Goal: Information Seeking & Learning: Learn about a topic

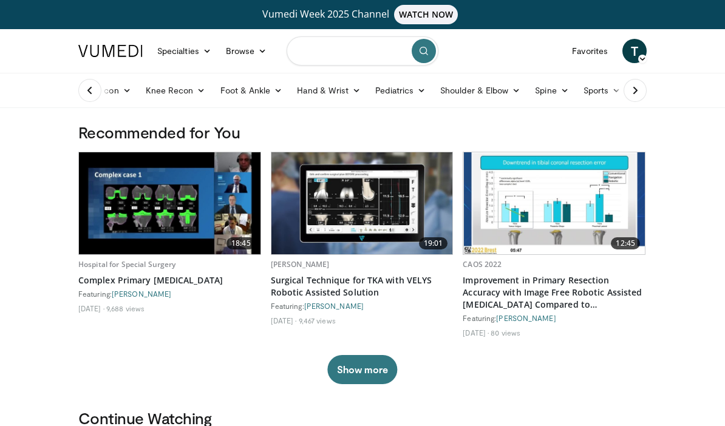
click at [335, 50] on input "Search topics, interventions" at bounding box center [363, 50] width 152 height 29
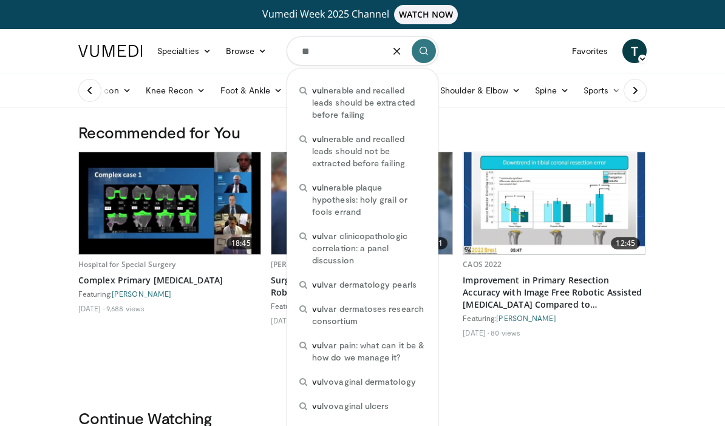
type input "*"
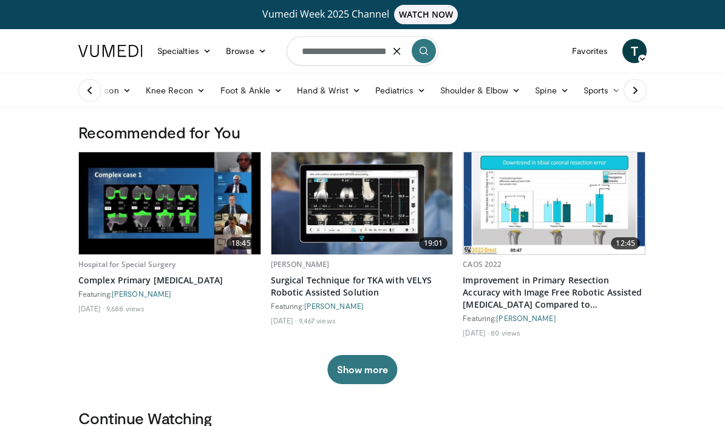
type input "**********"
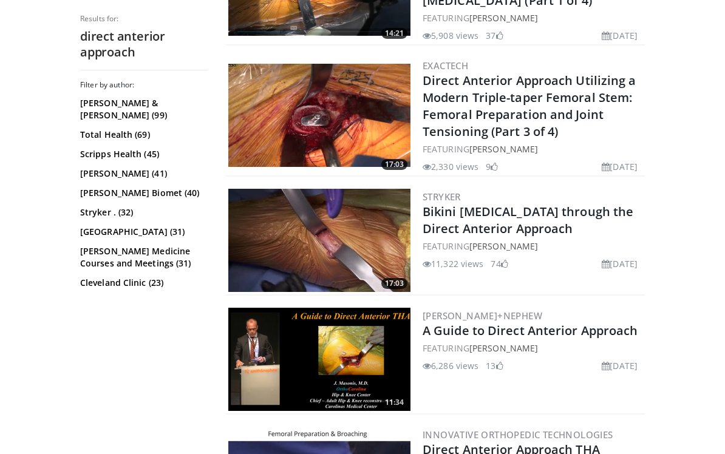
scroll to position [1393, 0]
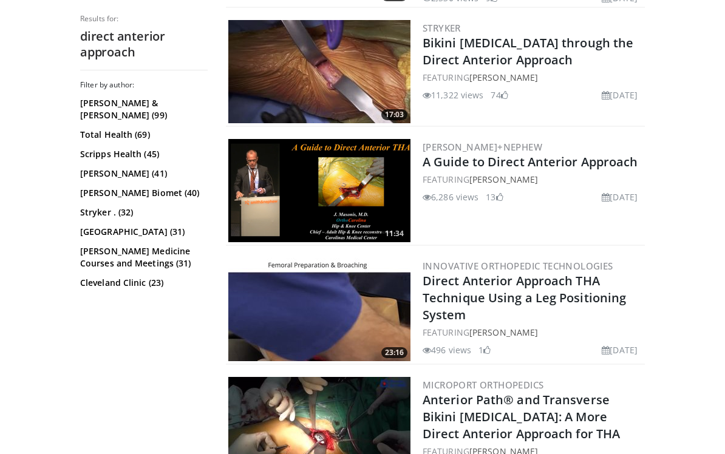
click at [312, 173] on img at bounding box center [319, 190] width 182 height 103
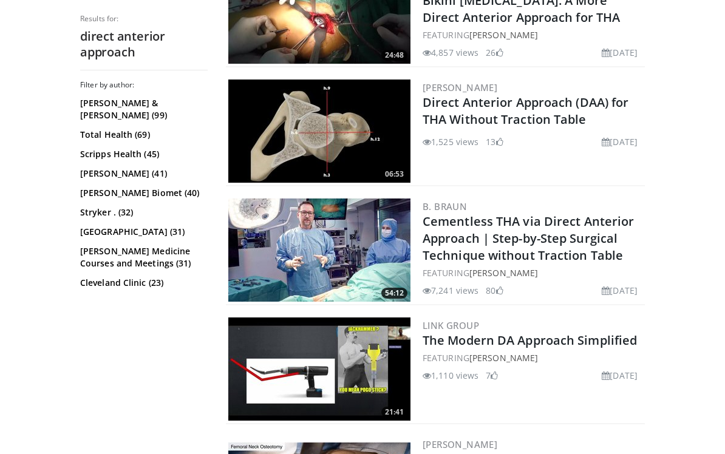
scroll to position [1810, 0]
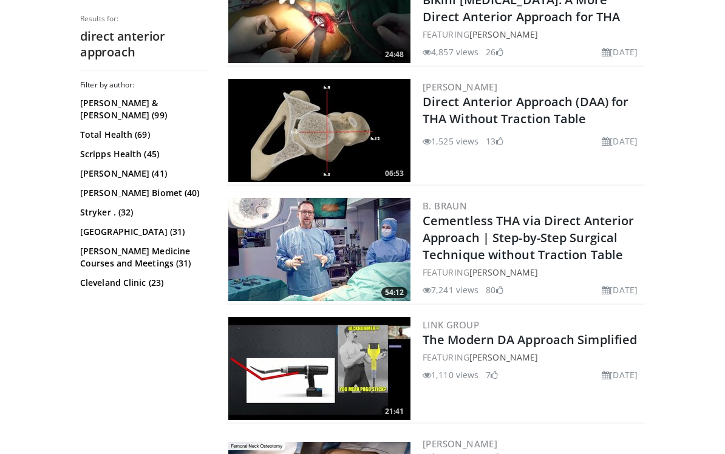
click at [295, 355] on img at bounding box center [319, 368] width 182 height 103
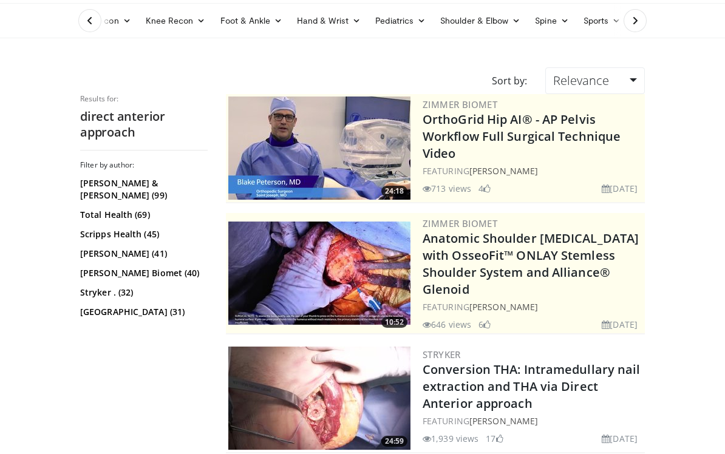
scroll to position [0, 0]
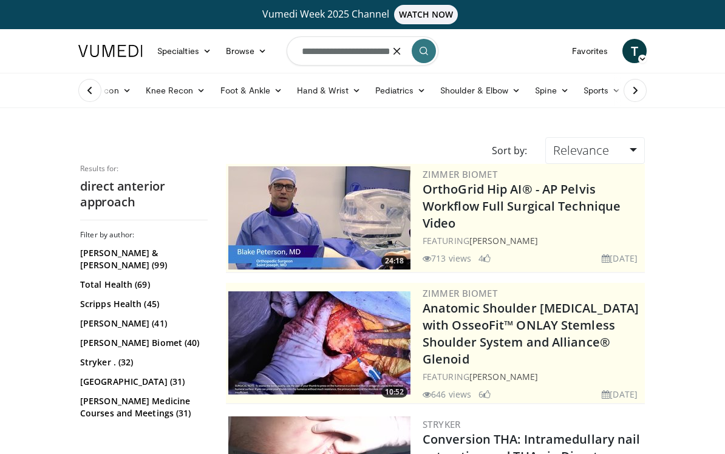
click at [392, 53] on form "**********" at bounding box center [363, 51] width 152 height 44
type input "**********"
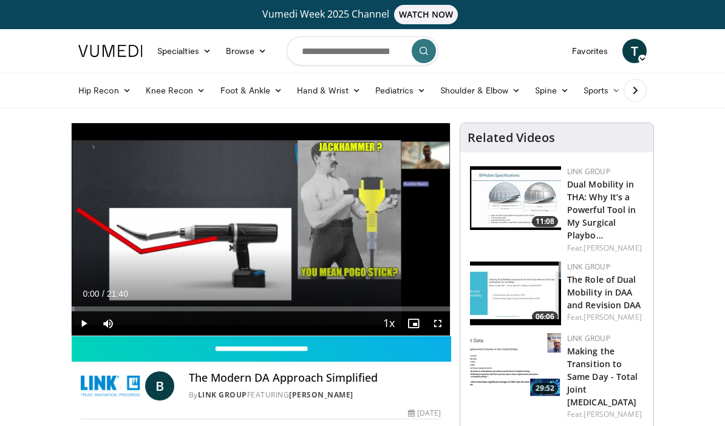
click at [81, 326] on span "Video Player" at bounding box center [84, 324] width 24 height 24
click at [87, 308] on div "Progress Bar" at bounding box center [88, 309] width 32 height 5
click at [101, 308] on div "Loaded : 15.38%" at bounding box center [261, 309] width 378 height 5
click at [124, 308] on div "Progress Bar" at bounding box center [142, 309] width 98 height 5
click at [135, 309] on div "Progress Bar" at bounding box center [144, 309] width 100 height 5
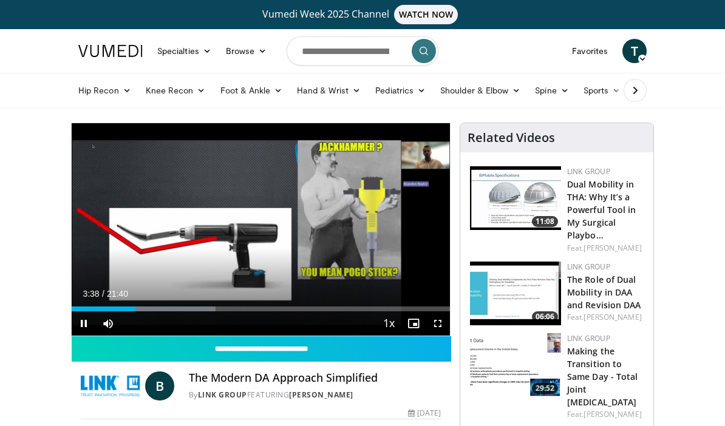
click at [148, 309] on div "Progress Bar" at bounding box center [165, 309] width 100 height 5
click at [160, 309] on div "Progress Bar" at bounding box center [176, 309] width 100 height 5
click at [176, 307] on div "Progress Bar" at bounding box center [189, 309] width 98 height 5
click at [186, 310] on div "Progress Bar" at bounding box center [209, 309] width 87 height 5
click at [181, 310] on div "Loaded : 51.55%" at bounding box center [261, 309] width 378 height 5
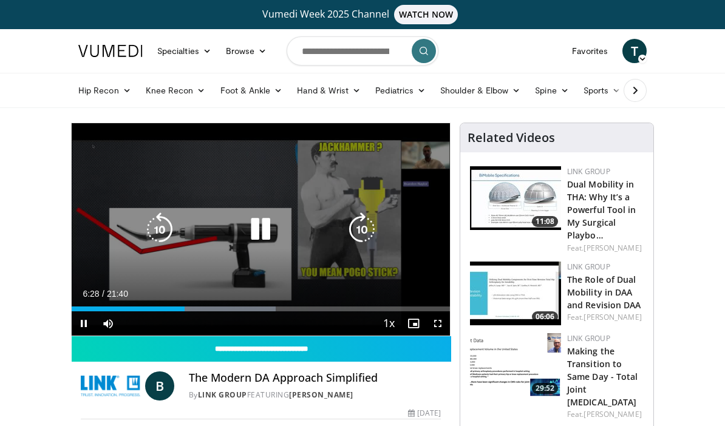
click at [437, 326] on span "Video Player" at bounding box center [438, 324] width 24 height 24
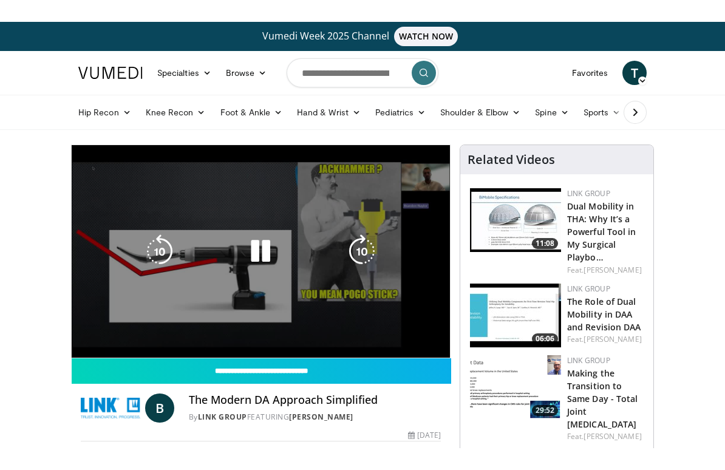
scroll to position [19, 0]
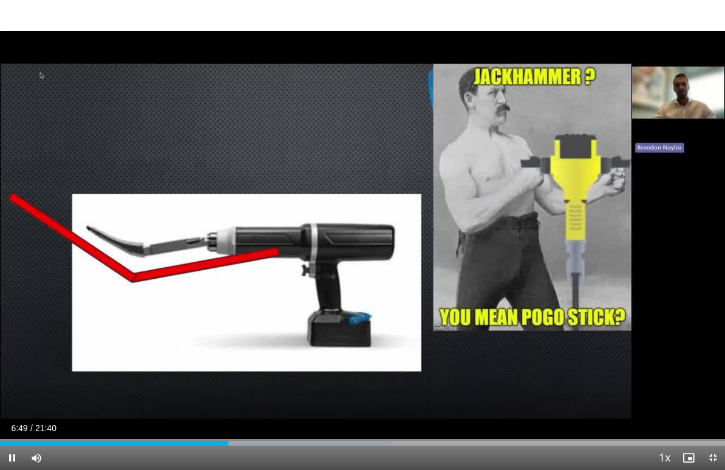
click at [237, 426] on div "Loaded : 53.86%" at bounding box center [362, 443] width 725 height 5
click at [249, 426] on div "Progress Bar" at bounding box center [296, 443] width 187 height 5
click at [265, 426] on div "Progress Bar" at bounding box center [314, 443] width 186 height 5
click at [278, 426] on div "Progress Bar" at bounding box center [326, 443] width 186 height 5
click at [288, 426] on div "Loaded : 60.02%" at bounding box center [362, 440] width 725 height 12
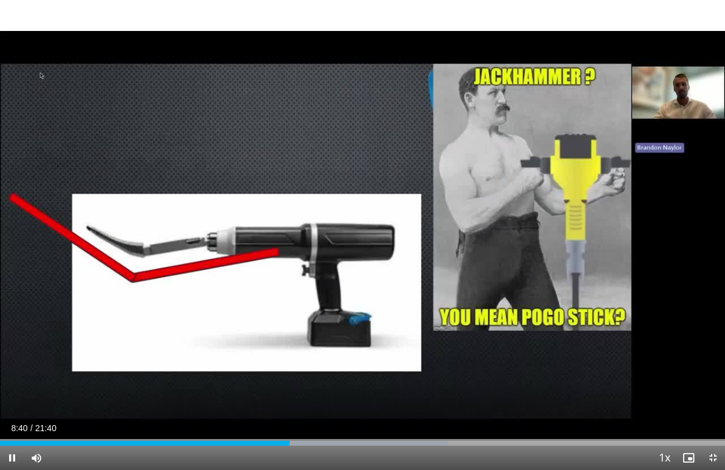
click at [301, 426] on div "Progress Bar" at bounding box center [354, 443] width 187 height 5
click at [313, 426] on div "Progress Bar" at bounding box center [365, 443] width 186 height 5
click at [330, 426] on div "Loaded : 64.64%" at bounding box center [362, 443] width 725 height 5
click at [344, 426] on div "Loaded : 66.94%" at bounding box center [362, 443] width 725 height 5
click at [355, 426] on div "Progress Bar" at bounding box center [410, 443] width 194 height 5
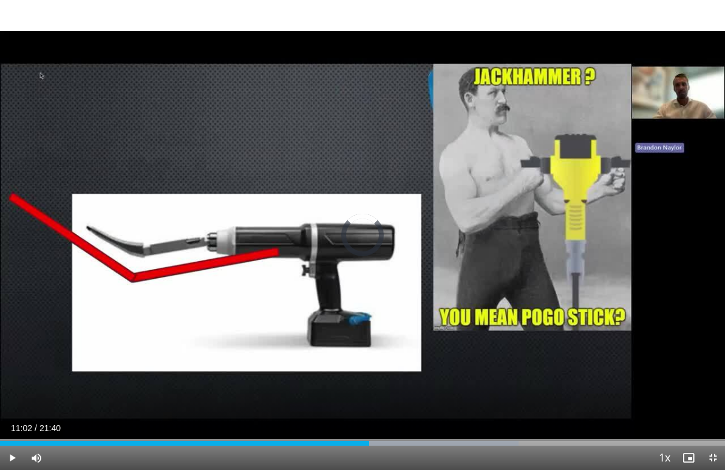
click at [369, 426] on div "Progress Bar" at bounding box center [428, 443] width 181 height 5
click at [385, 426] on div "Progress Bar" at bounding box center [434, 443] width 192 height 5
click at [413, 426] on div "Progress Bar" at bounding box center [456, 443] width 174 height 5
click at [435, 426] on div "Progress Bar" at bounding box center [463, 443] width 189 height 5
click at [471, 426] on div "Progress Bar" at bounding box center [502, 443] width 168 height 5
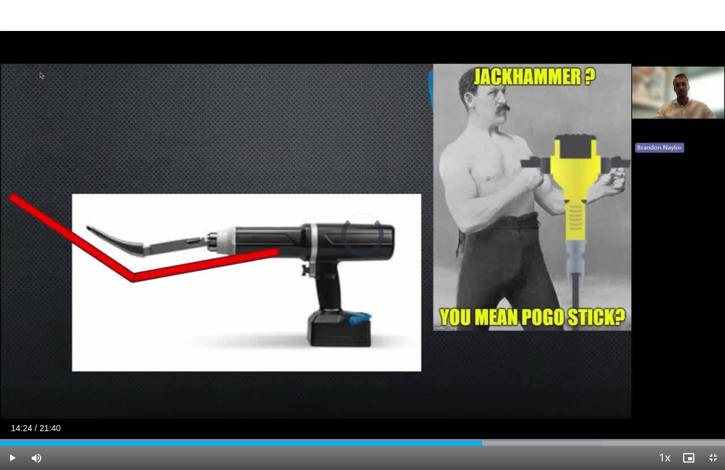
click at [482, 426] on div "Progress Bar" at bounding box center [510, 443] width 184 height 5
click at [498, 426] on div "Loaded : 88.45%" at bounding box center [362, 440] width 725 height 12
click at [513, 426] on div "Loaded : 90.03%" at bounding box center [362, 443] width 725 height 5
click at [527, 426] on div "Progress Bar" at bounding box center [576, 443] width 188 height 5
click at [539, 426] on div "Progress Bar" at bounding box center [585, 443] width 179 height 5
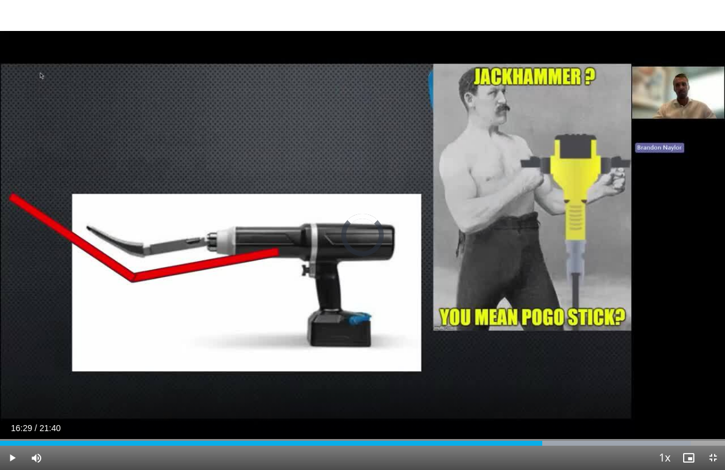
click at [551, 426] on div "Progress Bar" at bounding box center [601, 443] width 180 height 5
click at [563, 426] on div "Loaded : 97.58%" at bounding box center [362, 443] width 725 height 5
click at [571, 426] on div "Progress Bar" at bounding box center [627, 443] width 184 height 5
click at [583, 426] on div "Progress Bar" at bounding box center [636, 443] width 179 height 5
click at [612, 426] on div "Loaded : 99.99%" at bounding box center [362, 443] width 725 height 5
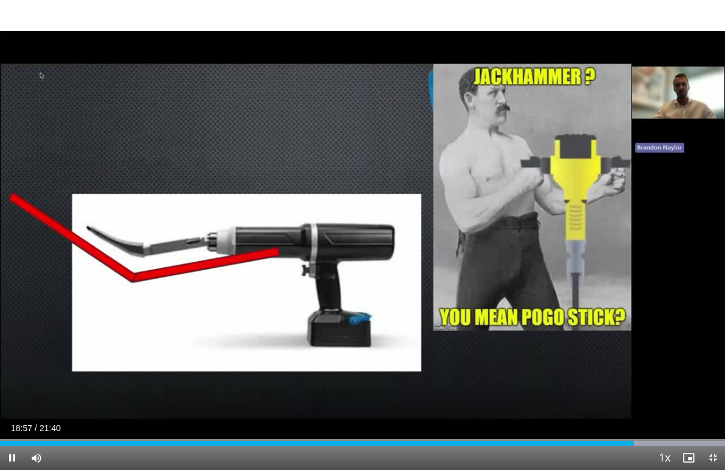
click at [646, 426] on div "Loaded : 99.99%" at bounding box center [362, 443] width 725 height 5
click at [668, 426] on div "Loaded : 99.99%" at bounding box center [362, 443] width 725 height 5
click at [689, 426] on div "Progress Bar" at bounding box center [636, 443] width 179 height 5
click at [701, 426] on div "Progress Bar" at bounding box center [636, 443] width 179 height 5
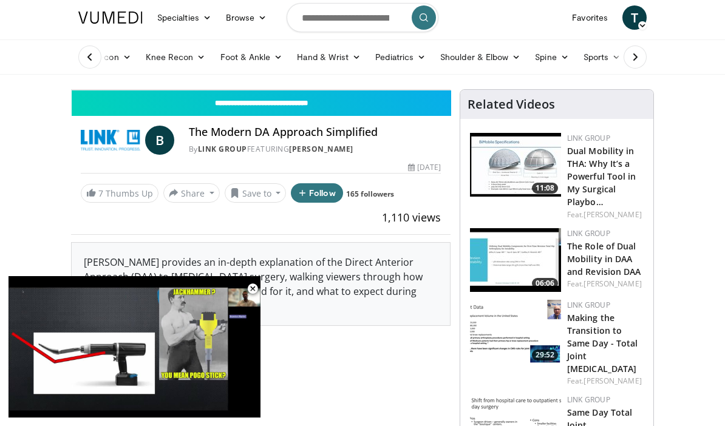
scroll to position [0, 0]
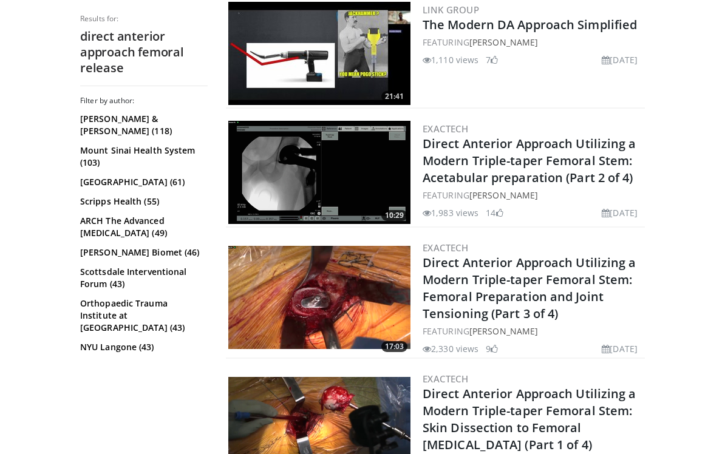
scroll to position [660, 0]
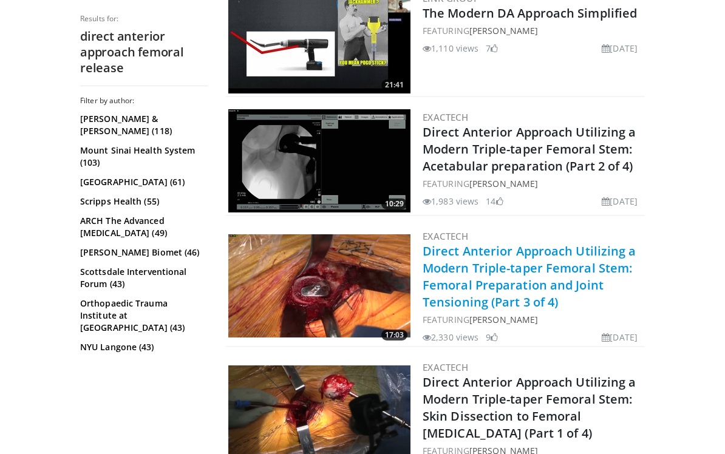
click at [446, 273] on link "Direct Anterior Approach Utilizing a Modern Triple-taper Femoral Stem: Femoral …" at bounding box center [530, 276] width 214 height 67
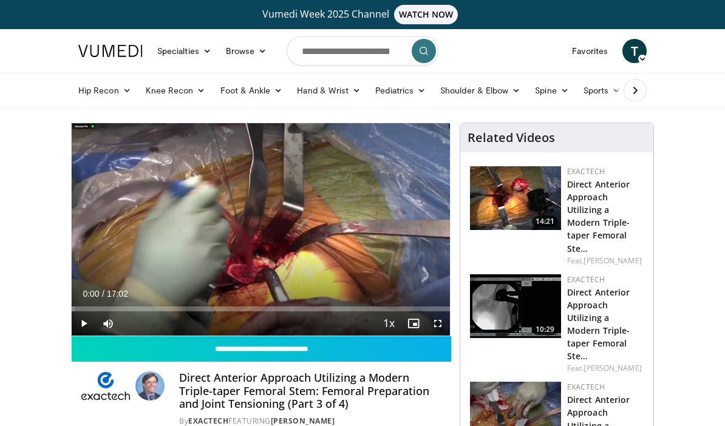
click at [86, 323] on span "Video Player" at bounding box center [84, 324] width 24 height 24
click at [244, 308] on div "Loaded : 57.74%" at bounding box center [261, 309] width 378 height 5
click at [264, 308] on div "Progress Bar" at bounding box center [253, 309] width 80 height 5
click at [283, 309] on div "Progress Bar" at bounding box center [273, 309] width 80 height 5
click at [299, 308] on div "Progress Bar" at bounding box center [292, 309] width 78 height 5
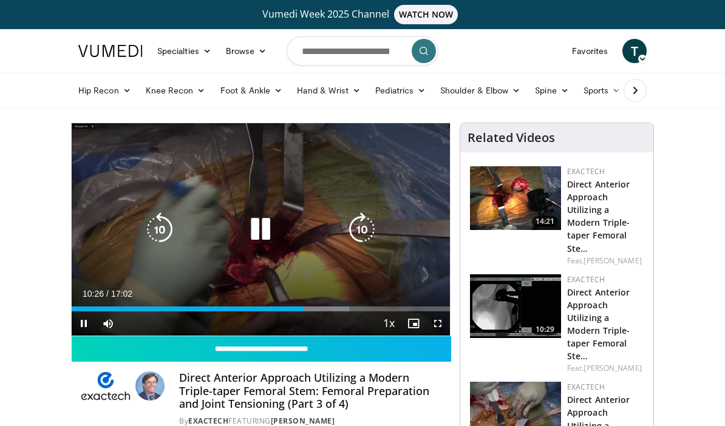
click at [323, 312] on div "Current Time 10:26 / Duration 17:02 Pause Skip Backward Skip Forward Mute Loade…" at bounding box center [261, 324] width 378 height 24
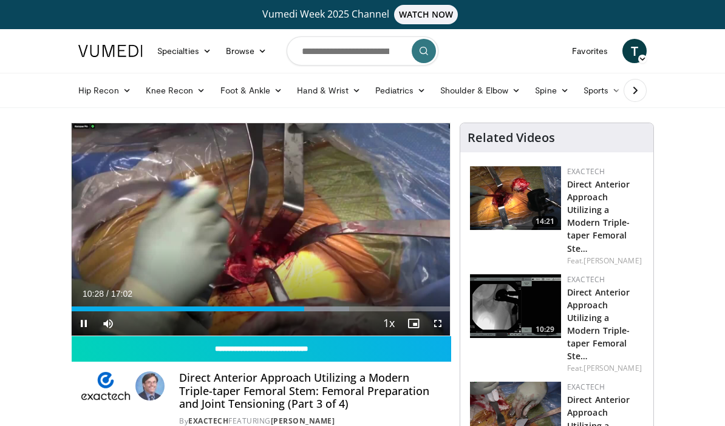
click at [326, 307] on div "Progress Bar" at bounding box center [311, 309] width 77 height 5
